Goal: Information Seeking & Learning: Find specific fact

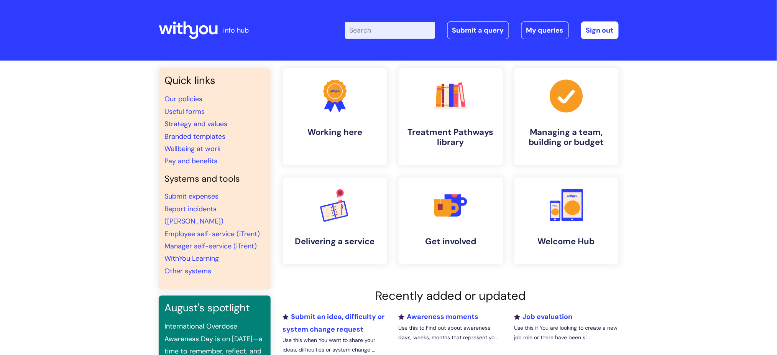
click at [370, 33] on input "Enter your search term here..." at bounding box center [390, 30] width 90 height 17
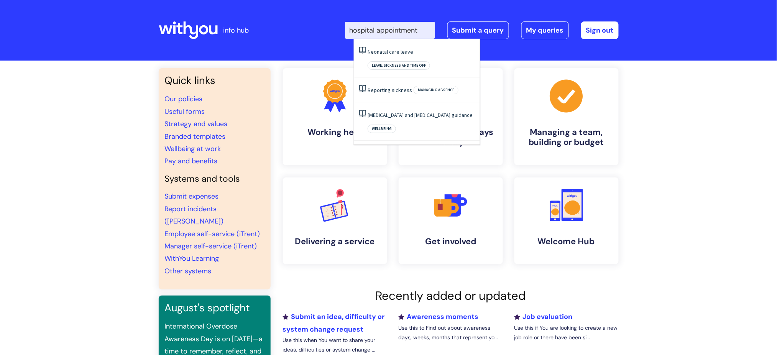
type input "hospital appointment"
click button "Search" at bounding box center [0, 0] width 0 height 0
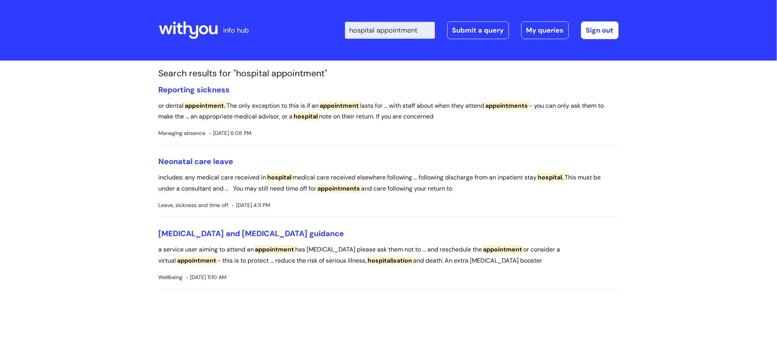
click at [432, 29] on input "hospital appointment" at bounding box center [390, 30] width 90 height 17
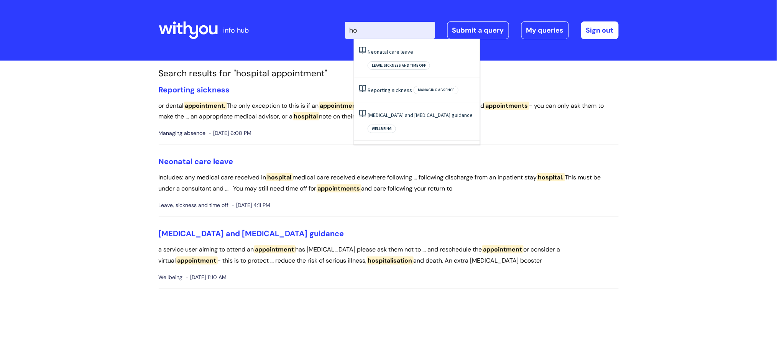
type input "h"
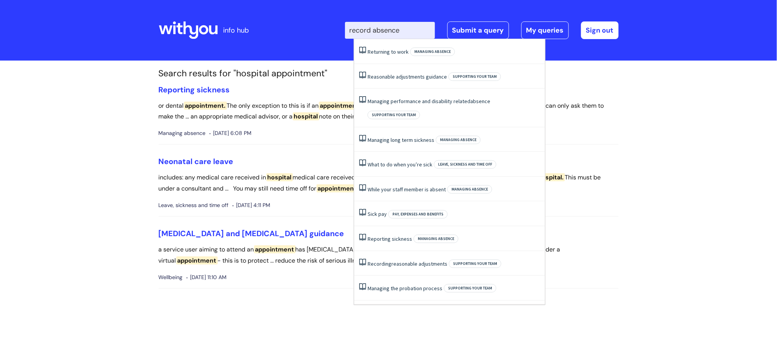
type input "record absence"
